Goal: Task Accomplishment & Management: Complete application form

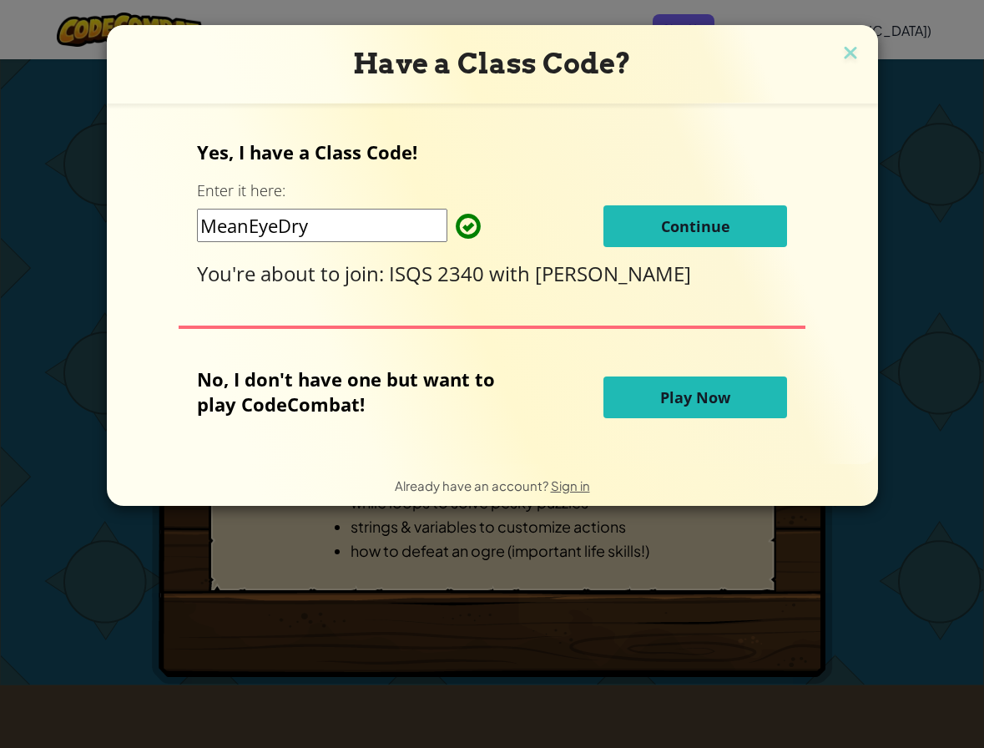
click at [643, 220] on button "Continue" at bounding box center [695, 226] width 184 height 42
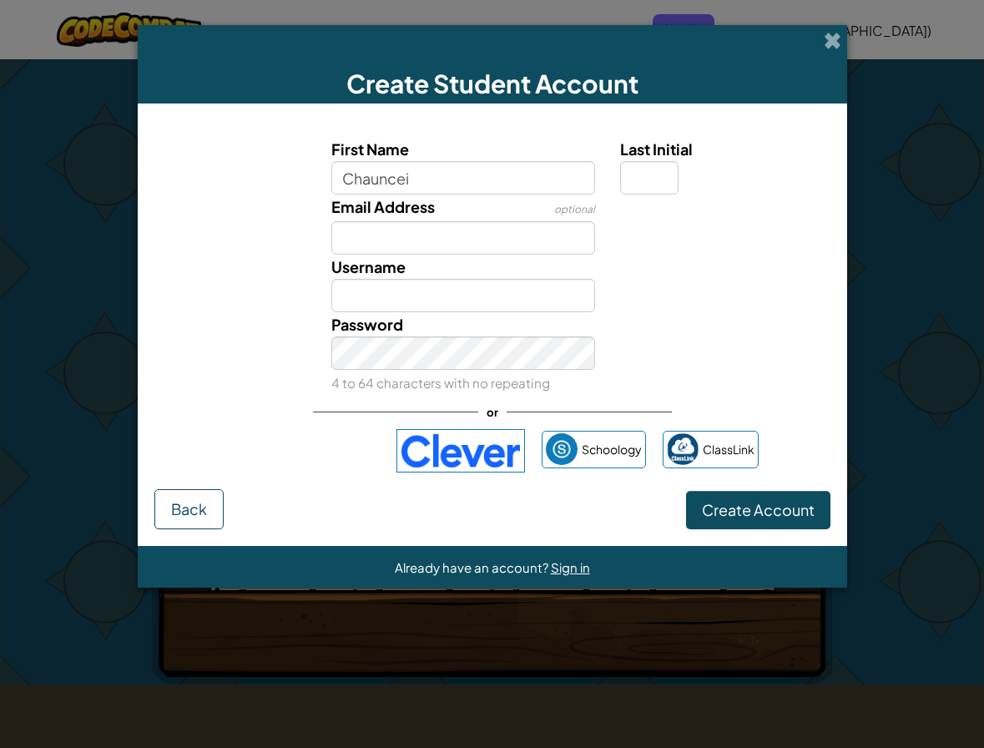
click at [659, 249] on div at bounding box center [804, 134] width 326 height 235
type input "Chauncei"
click at [659, 176] on input "Last Initial" at bounding box center [649, 177] width 58 height 33
type input "S"
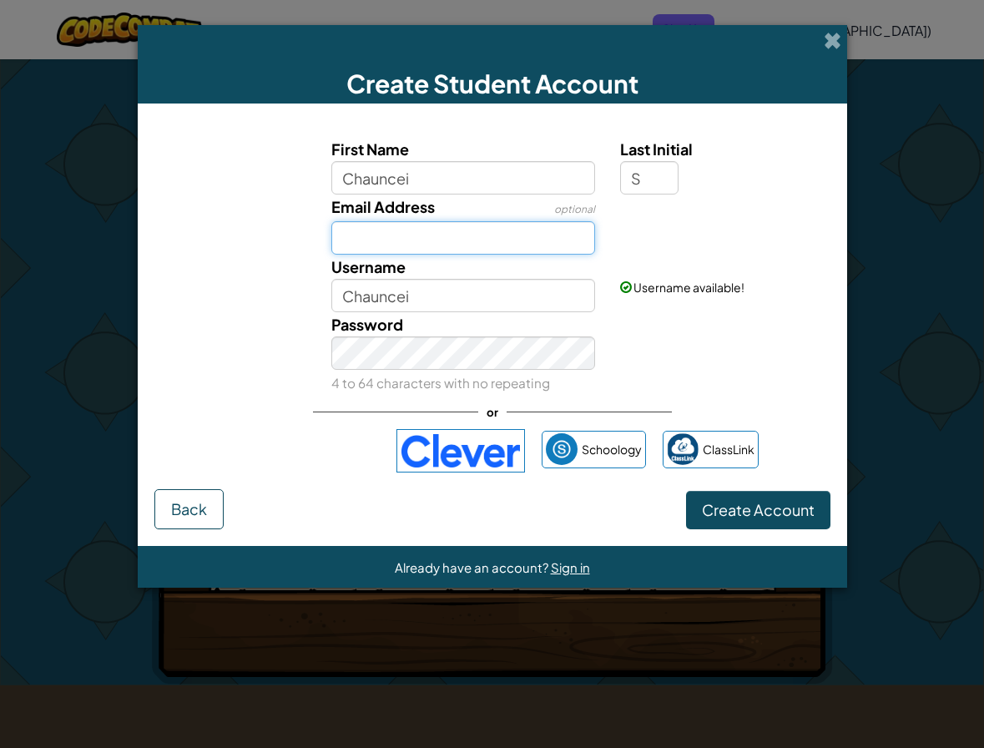
type input "ChaunceiS"
type input "[EMAIL_ADDRESS][DOMAIN_NAME]"
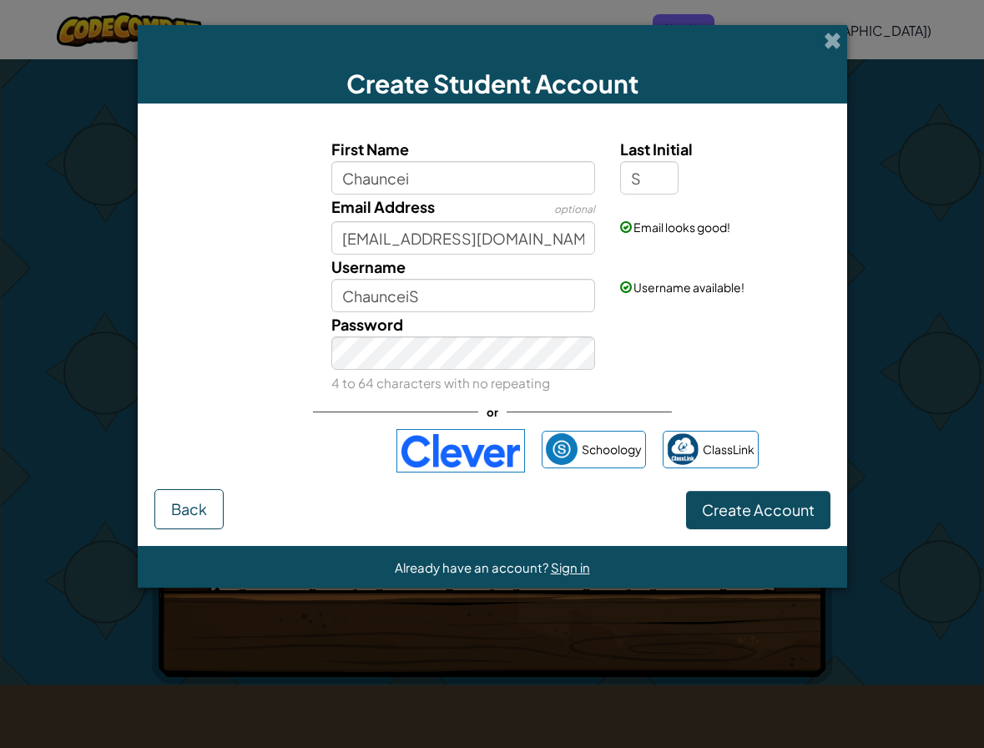
click at [720, 509] on span "Create Account" at bounding box center [758, 509] width 113 height 19
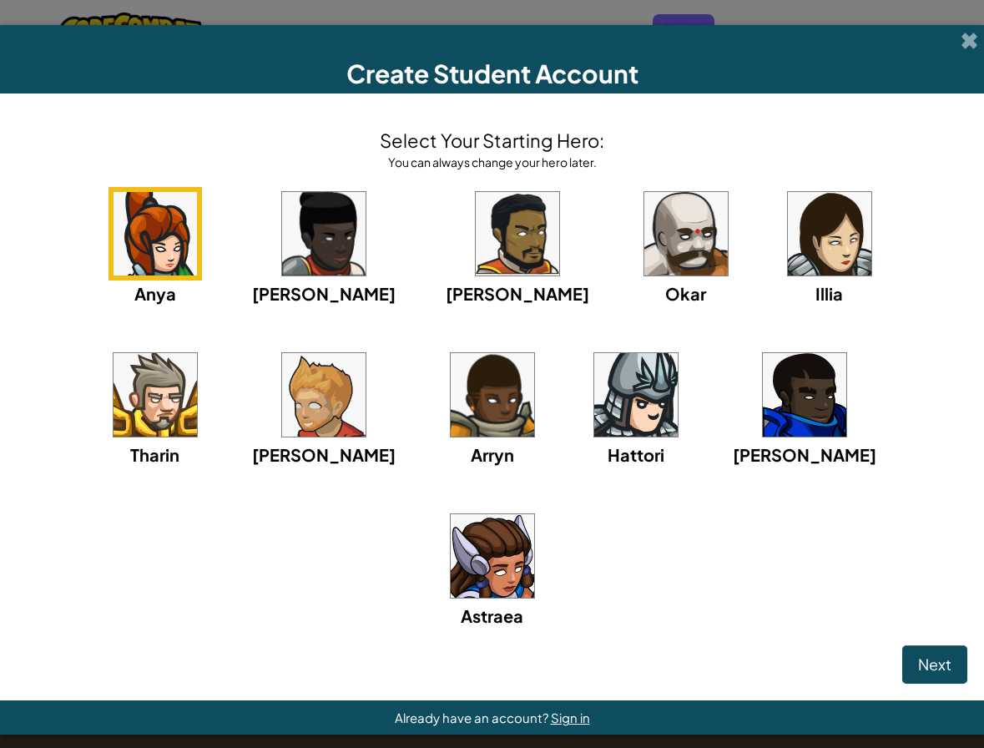
click at [940, 654] on span "Next" at bounding box center [934, 663] width 33 height 19
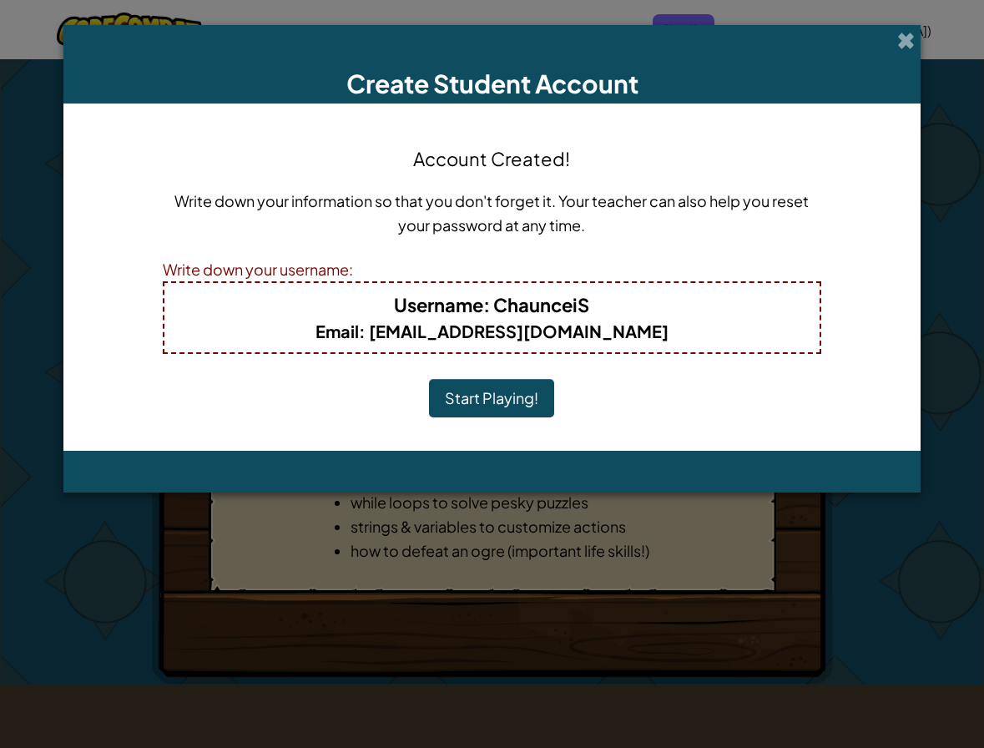
click at [520, 399] on button "Start Playing!" at bounding box center [491, 398] width 125 height 38
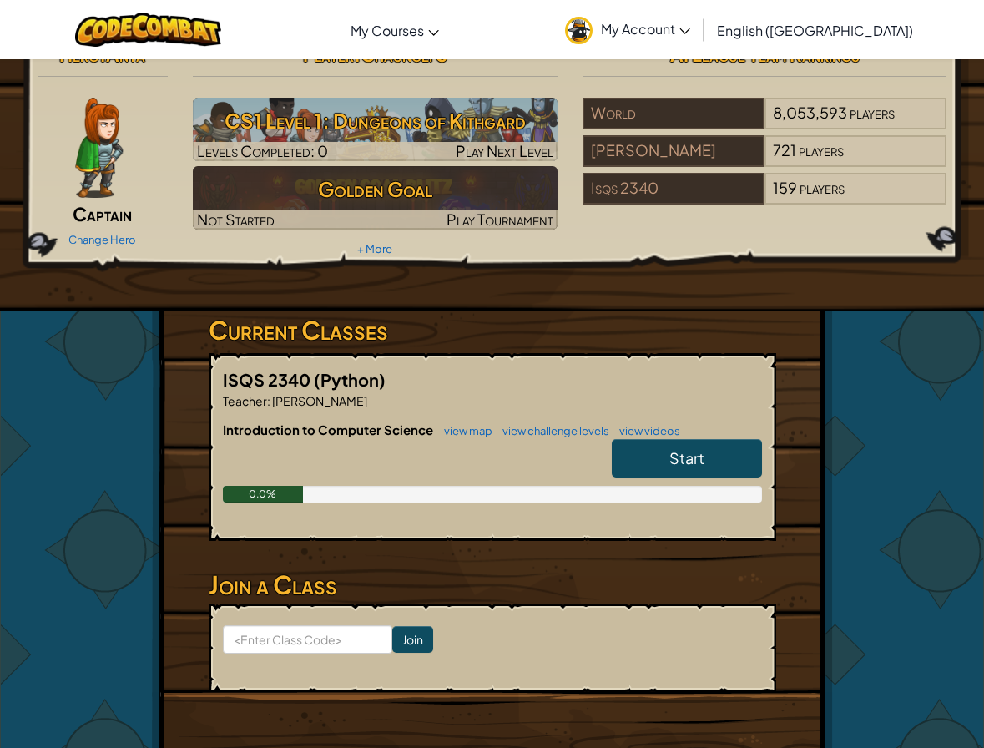
scroll to position [37, 0]
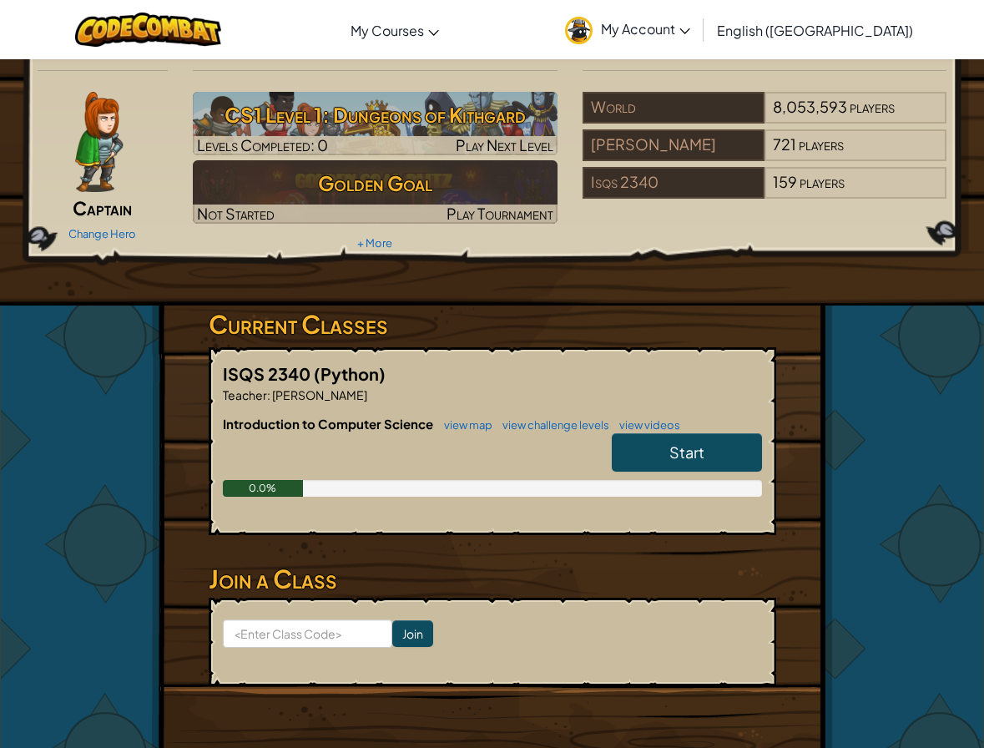
click at [649, 456] on link "Start" at bounding box center [687, 452] width 150 height 38
